Goal: Transaction & Acquisition: Purchase product/service

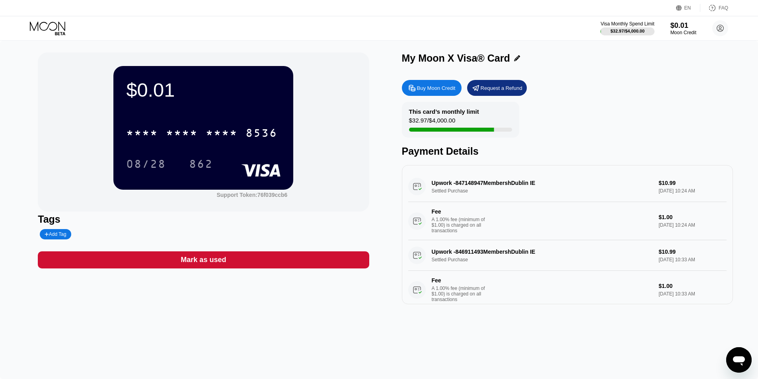
click at [208, 122] on div "* * * * * * * * * * * * 8536" at bounding box center [203, 130] width 154 height 27
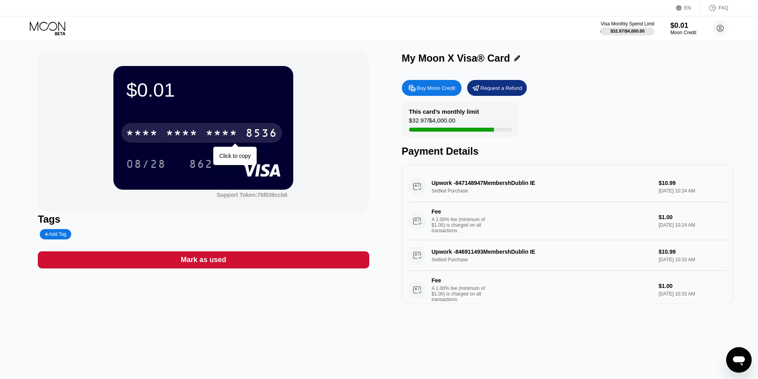
click at [204, 131] on div "* * * * * * * * * * * * 8536" at bounding box center [201, 133] width 161 height 20
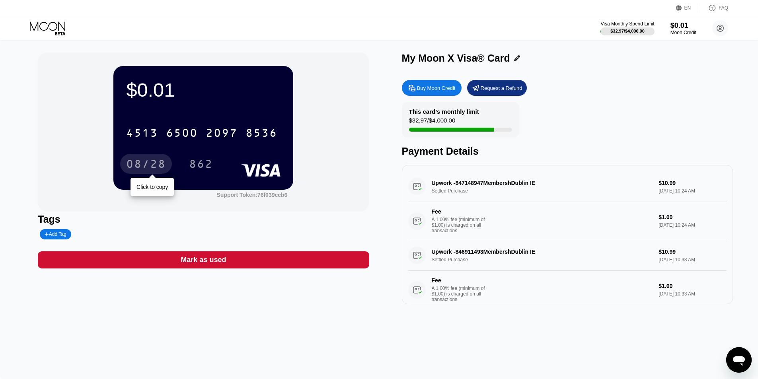
click at [136, 166] on div "08/28" at bounding box center [146, 165] width 40 height 13
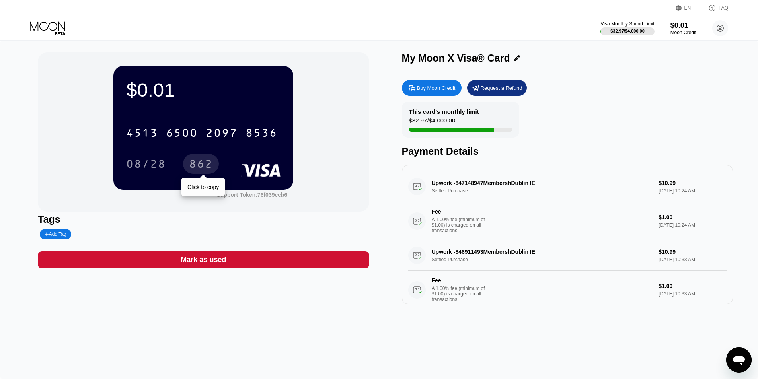
click at [193, 165] on div "862" at bounding box center [201, 165] width 24 height 13
click at [722, 28] on circle at bounding box center [720, 28] width 16 height 16
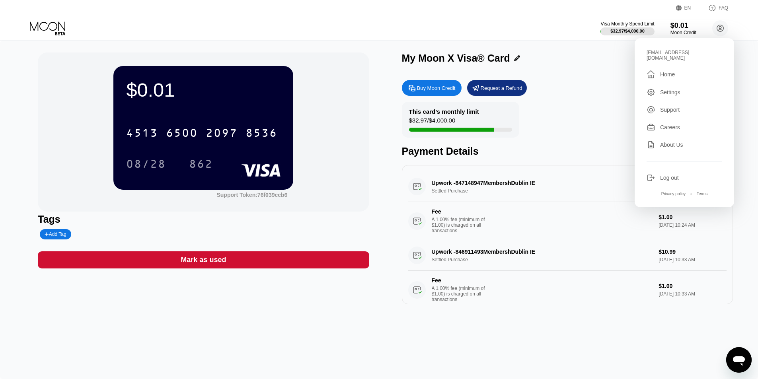
click at [673, 181] on div "Log out" at bounding box center [669, 178] width 19 height 6
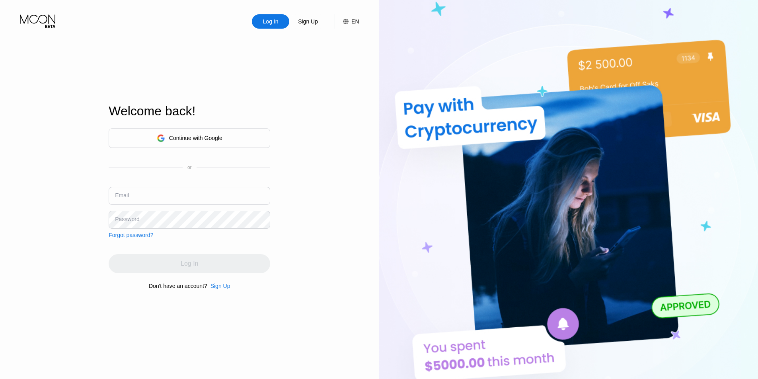
type input "sixonine369@outlook.com"
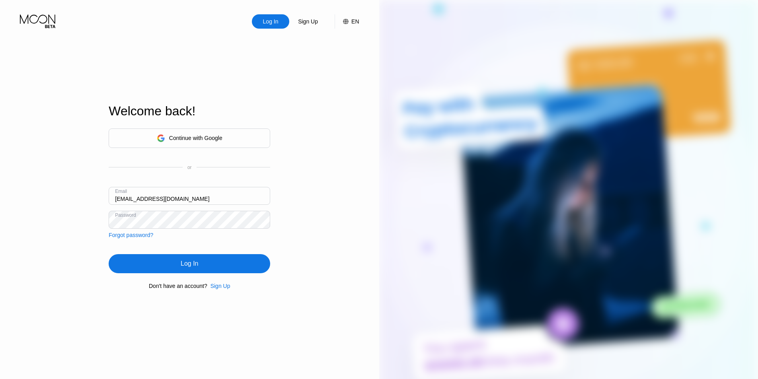
click at [234, 198] on input "sixonine369@outlook.com" at bounding box center [189, 196] width 161 height 18
click at [230, 261] on div "Log In" at bounding box center [189, 263] width 161 height 19
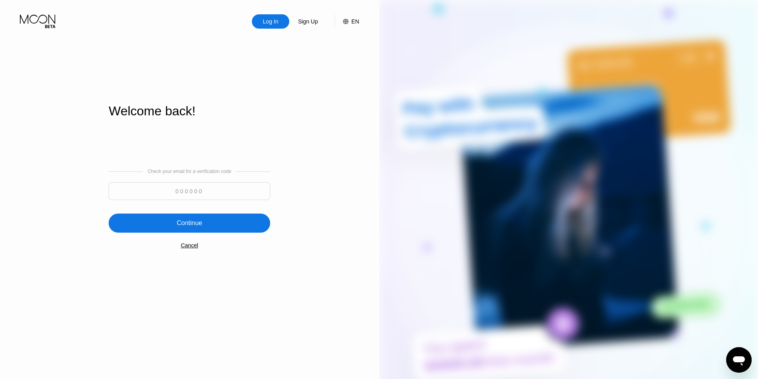
click at [197, 196] on input at bounding box center [189, 191] width 161 height 18
paste input "789954"
type input "789954"
click at [218, 222] on div "Continue" at bounding box center [189, 223] width 161 height 19
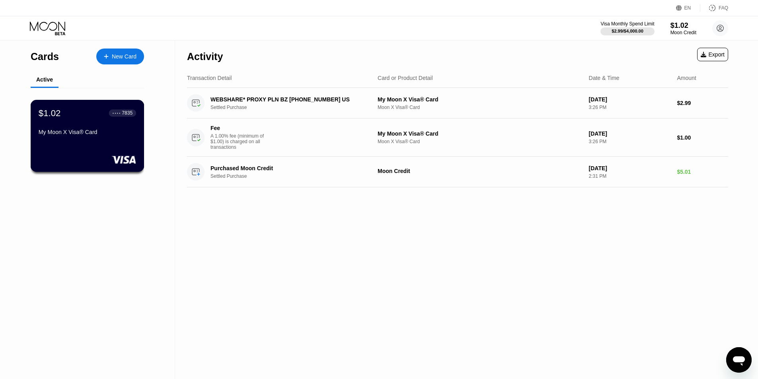
click at [95, 124] on div "$1.02 ● ● ● ● 7835 My Moon X Visa® Card" at bounding box center [87, 123] width 97 height 31
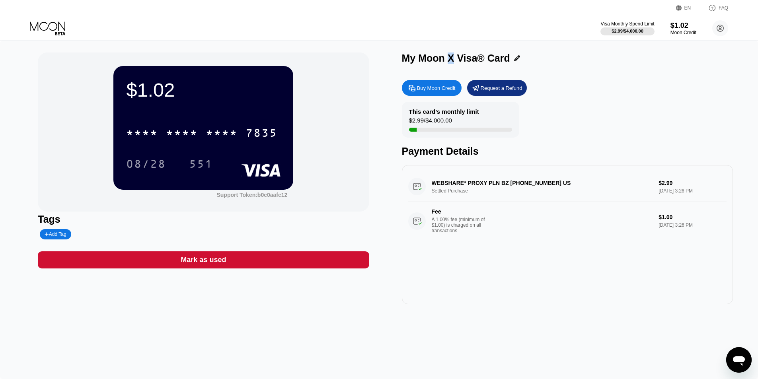
drag, startPoint x: 449, startPoint y: 60, endPoint x: 454, endPoint y: 60, distance: 5.2
click at [454, 60] on div "My Moon X Visa® Card" at bounding box center [456, 58] width 108 height 12
drag, startPoint x: 451, startPoint y: 61, endPoint x: 472, endPoint y: 66, distance: 22.0
click at [472, 66] on div "My Moon X Visa® Card" at bounding box center [567, 60] width 331 height 16
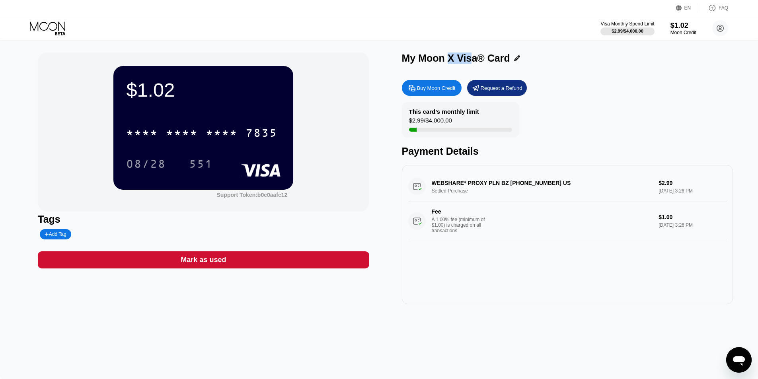
click at [567, 75] on div "My Moon X Visa® Card Buy Moon Credit Request a Refund This card’s monthly limit…" at bounding box center [567, 178] width 331 height 252
click at [603, 82] on div "Buy Moon Credit Request a Refund" at bounding box center [567, 88] width 331 height 16
click at [416, 61] on div "My Moon X Visa® Card" at bounding box center [456, 58] width 108 height 12
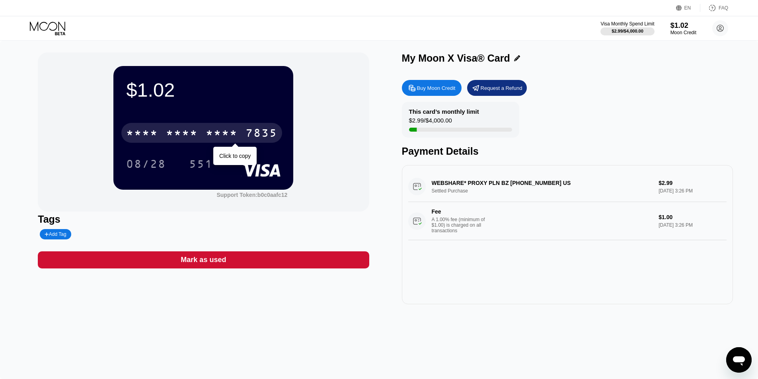
click at [265, 129] on div "7835" at bounding box center [261, 134] width 32 height 13
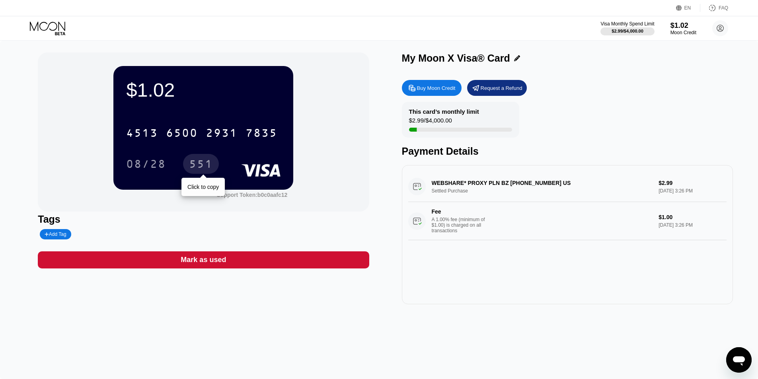
click at [206, 165] on div "551" at bounding box center [201, 165] width 24 height 13
click at [438, 87] on div "Buy Moon Credit" at bounding box center [436, 88] width 39 height 7
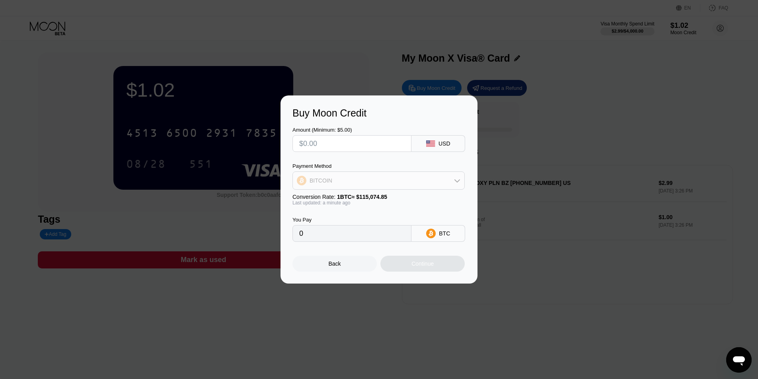
click at [372, 179] on div "BITCOIN" at bounding box center [378, 181] width 171 height 16
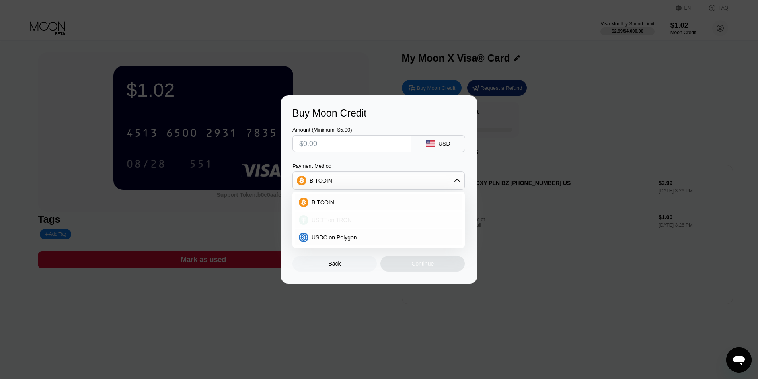
click at [342, 225] on div "USDT on TRON" at bounding box center [378, 220] width 167 height 16
type input "0.00"
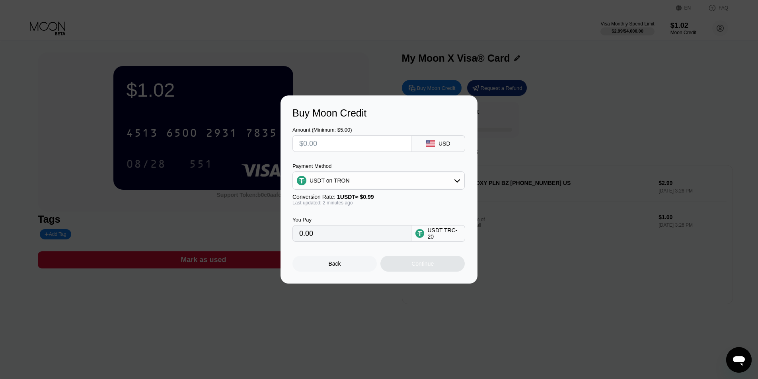
click at [307, 150] on input "text" at bounding box center [351, 144] width 105 height 16
type input "$1"
type input "1.01"
type input "$10"
type input "10.10"
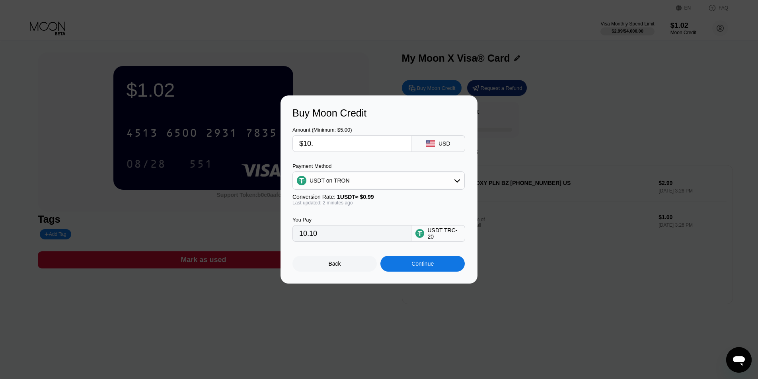
type input "$10.9"
type input "11.01"
type input "$10.978"
type input "11.09"
type input "$10.97"
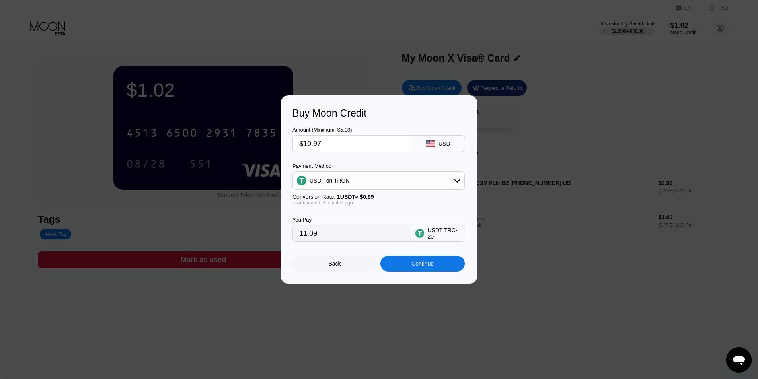
type input "11.08"
type input "$10.97"
click at [374, 241] on input "11.08" at bounding box center [351, 233] width 105 height 16
click at [423, 206] on div "Last updated: 2 minutes ago" at bounding box center [378, 203] width 172 height 6
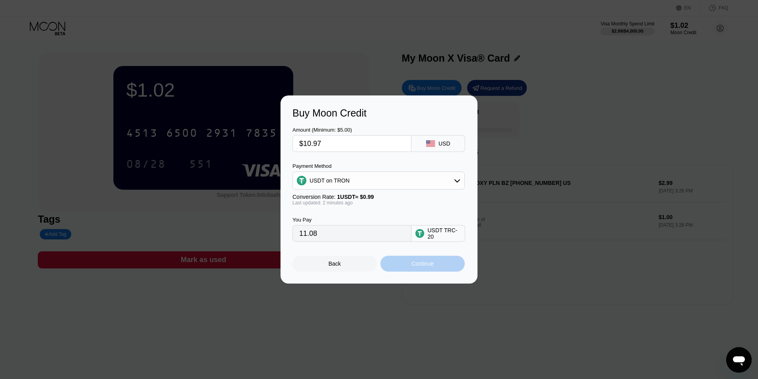
drag, startPoint x: 408, startPoint y: 264, endPoint x: 436, endPoint y: 210, distance: 60.8
click at [436, 210] on div "Amount (Minimum: $5.00) $10.97 USD Payment Method USDT on TRON Conversion Rate:…" at bounding box center [378, 195] width 173 height 153
click at [443, 261] on div "Continue" at bounding box center [422, 264] width 84 height 16
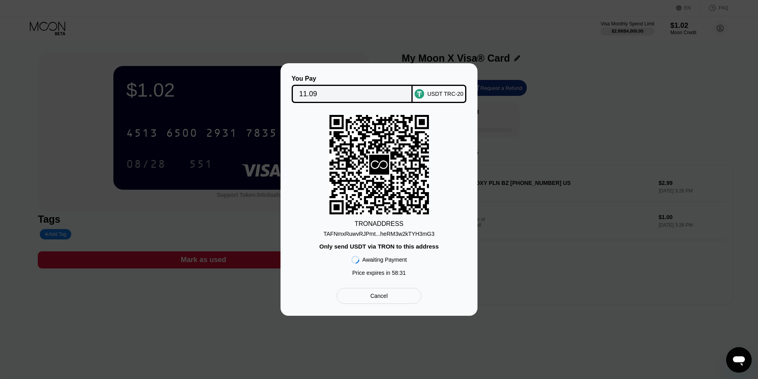
click at [400, 235] on div "TAFNmxRuwvRJPmt...heRM3w2kTYH3mG3" at bounding box center [378, 234] width 111 height 6
click at [355, 91] on input "11.09" at bounding box center [352, 94] width 106 height 16
click at [383, 259] on div "Awaiting Payment" at bounding box center [384, 260] width 45 height 6
